Goal: Find specific page/section: Find specific page/section

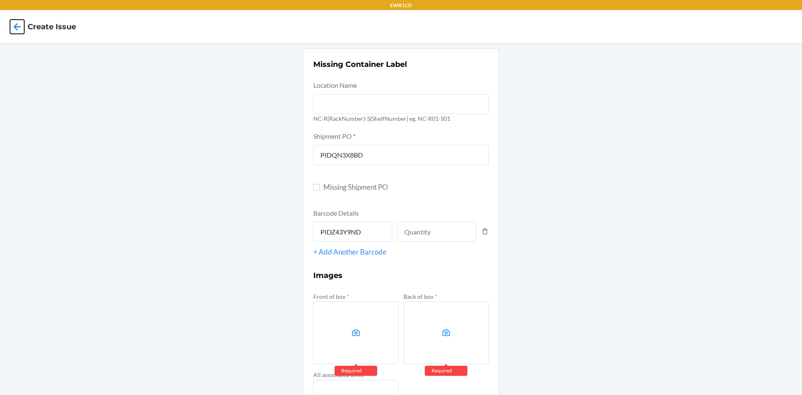
click at [16, 27] on icon at bounding box center [17, 26] width 7 height 7
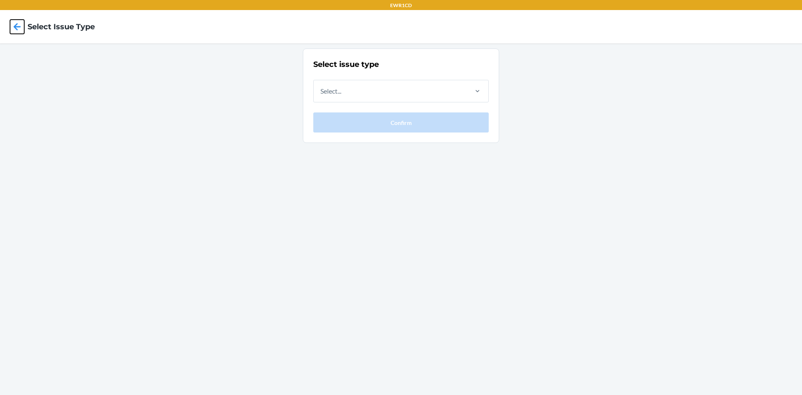
click at [17, 24] on icon at bounding box center [17, 26] width 7 height 7
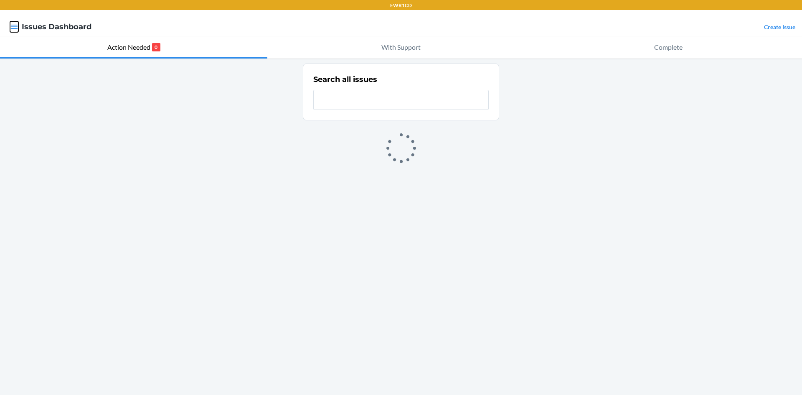
click at [17, 26] on icon "button" at bounding box center [14, 27] width 8 height 8
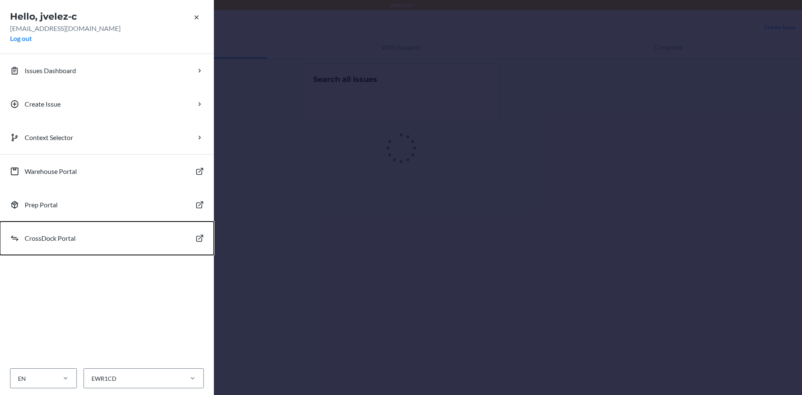
click at [70, 238] on p "CrossDock Portal" at bounding box center [50, 238] width 51 height 10
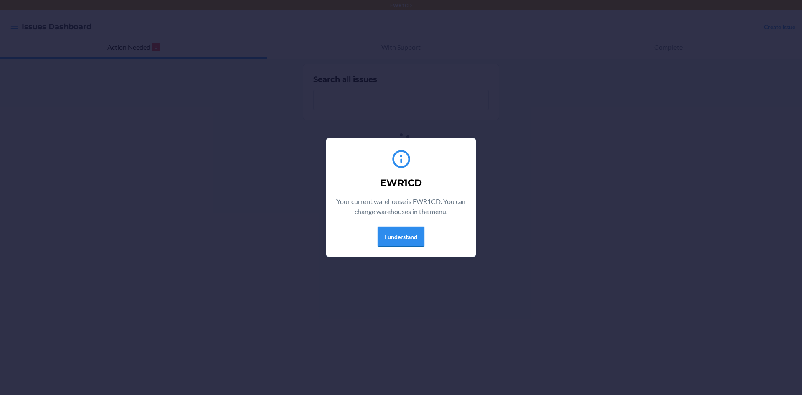
click at [419, 239] on button "I understand" at bounding box center [400, 236] width 47 height 20
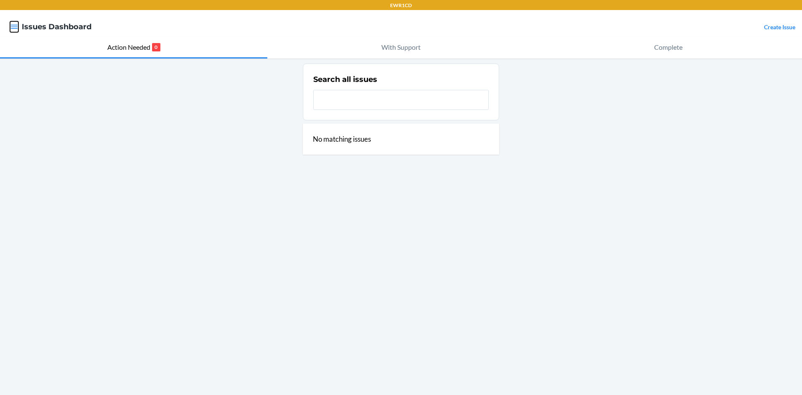
click at [10, 25] on icon "button" at bounding box center [14, 27] width 8 height 8
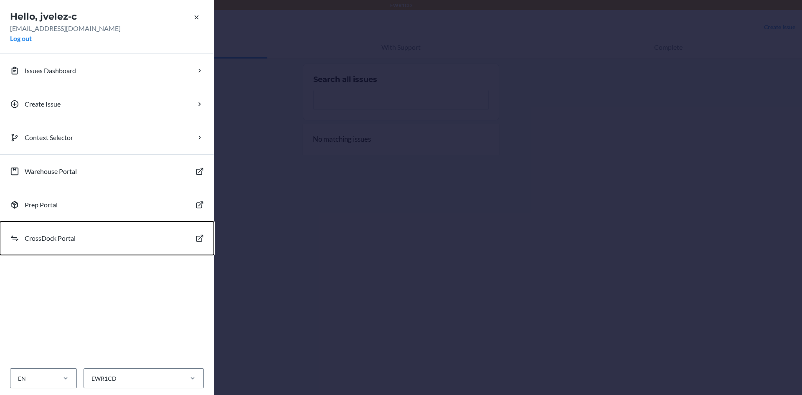
click at [48, 248] on button "CrossDock Portal" at bounding box center [107, 237] width 214 height 33
